Goal: Find specific page/section: Find specific page/section

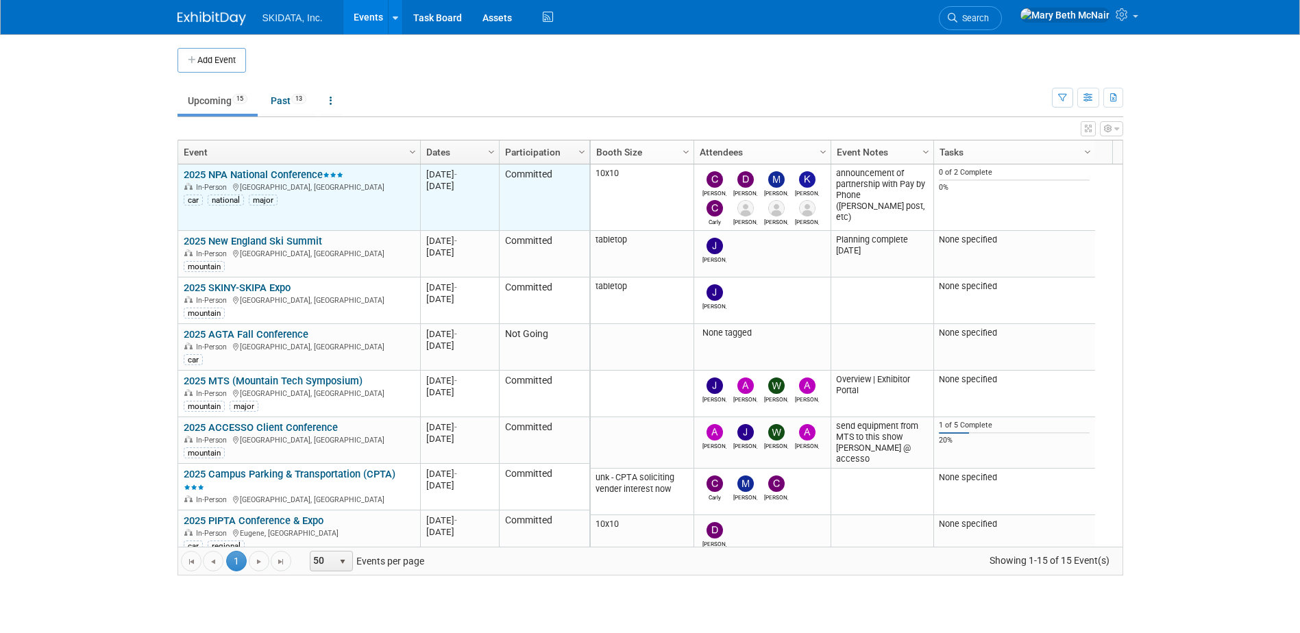
click at [245, 174] on link "2025 NPA National Conference" at bounding box center [264, 175] width 160 height 12
